Goal: Find specific page/section: Find specific page/section

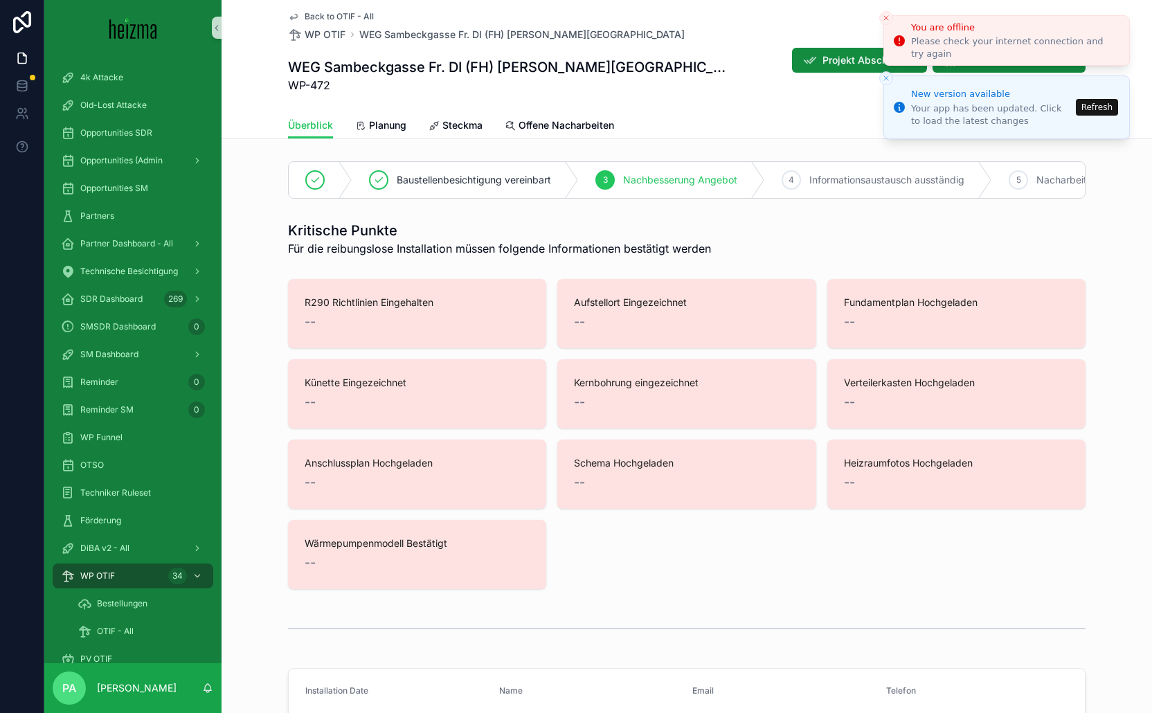
scroll to position [4404, 0]
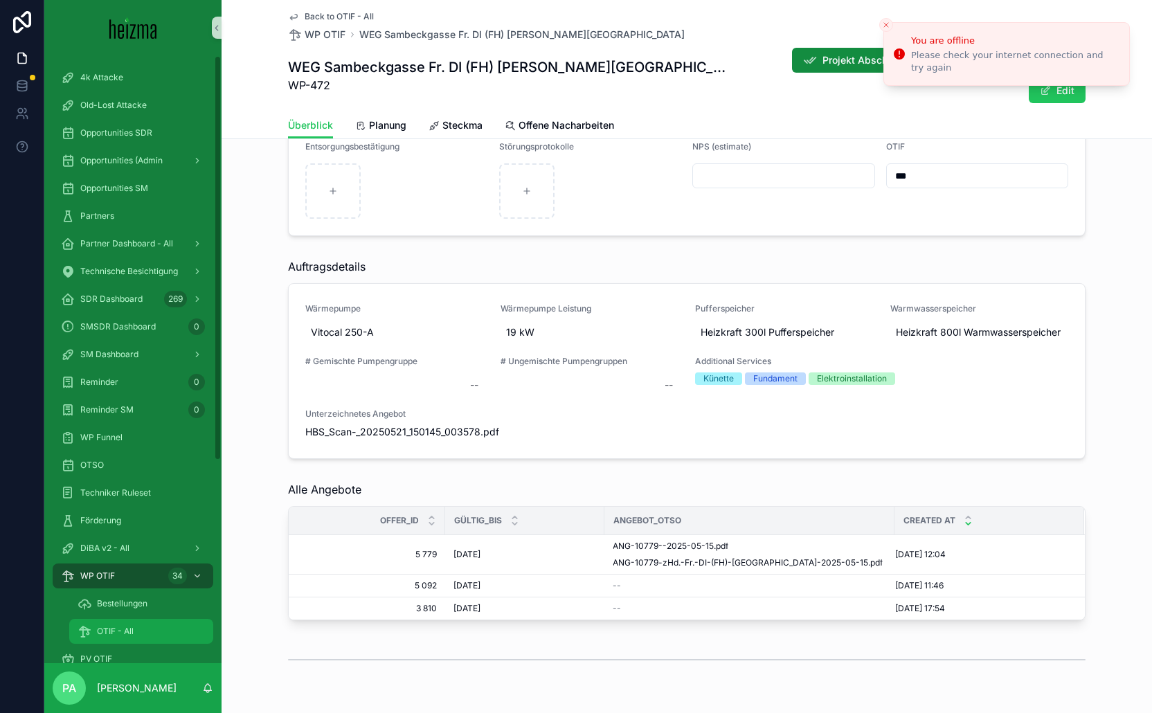
click at [125, 628] on span "OTIF - All" at bounding box center [115, 631] width 37 height 11
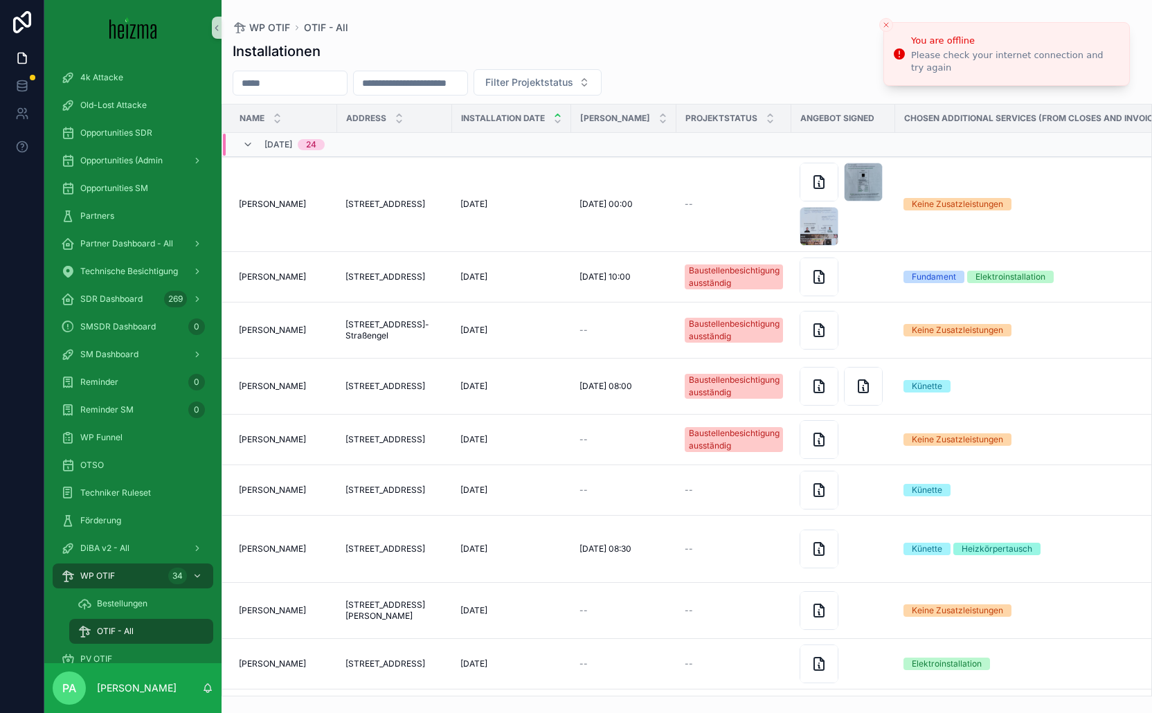
click at [280, 82] on input "scrollable content" at bounding box center [290, 82] width 114 height 19
type input "**********"
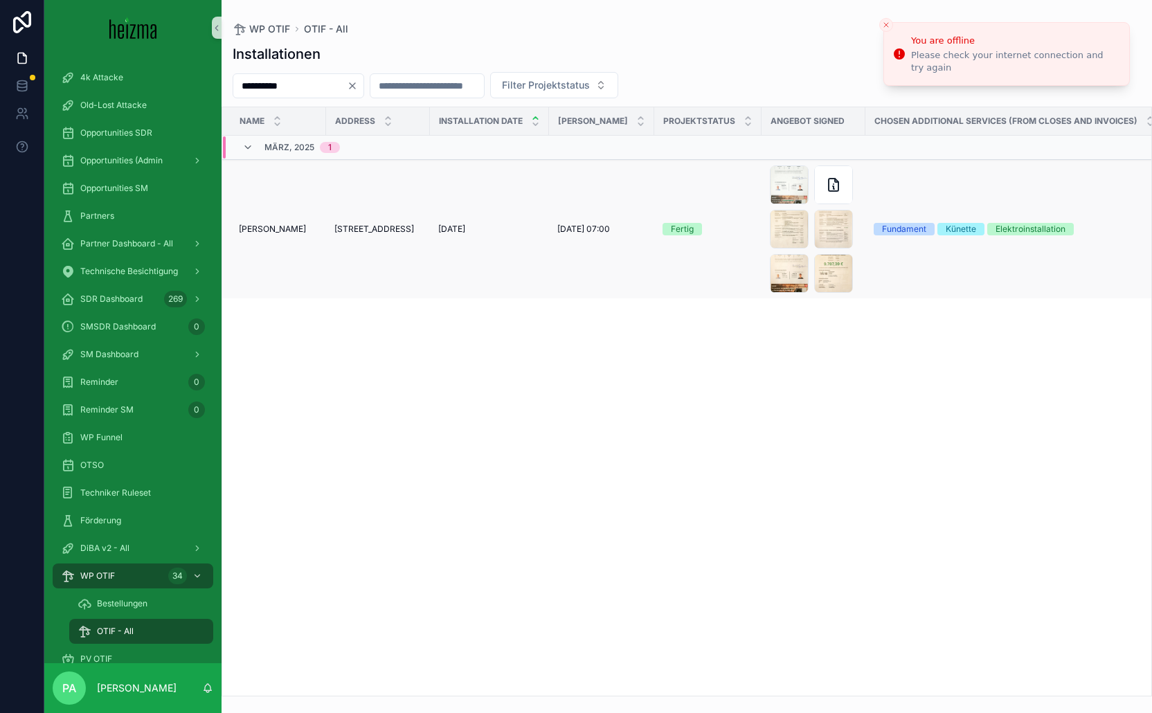
click at [276, 231] on span "[PERSON_NAME]" at bounding box center [272, 229] width 67 height 11
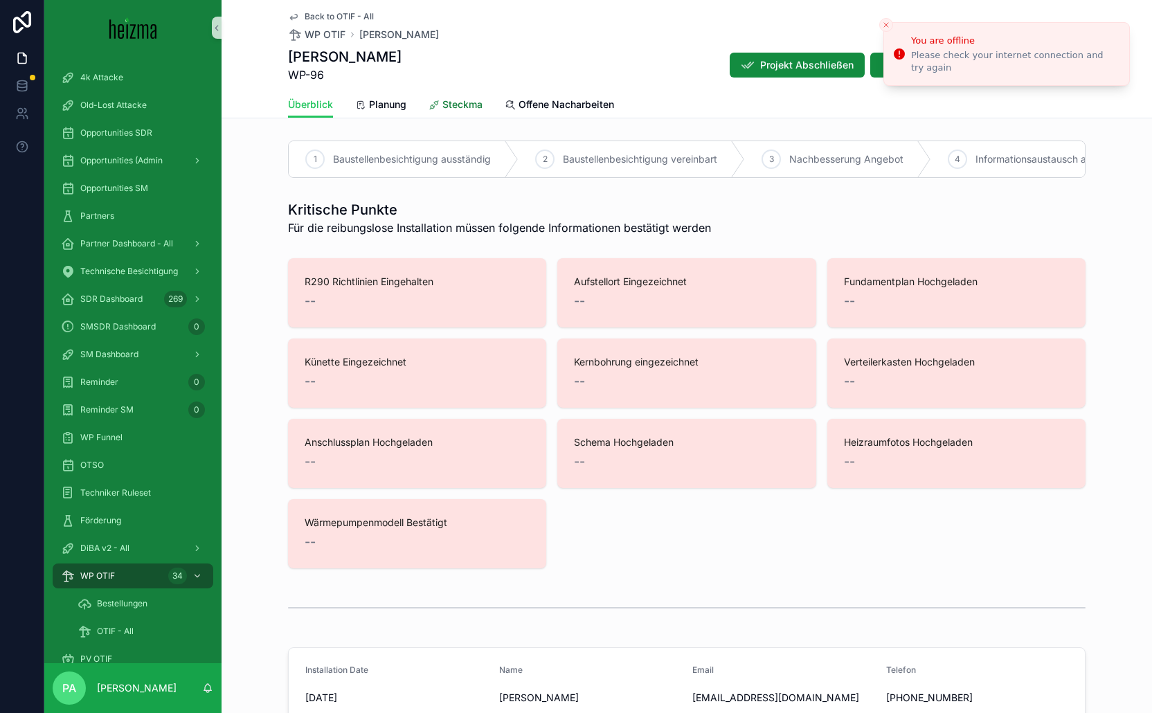
click at [459, 105] on span "Steckma" at bounding box center [462, 105] width 40 height 14
